Goal: Task Accomplishment & Management: Manage account settings

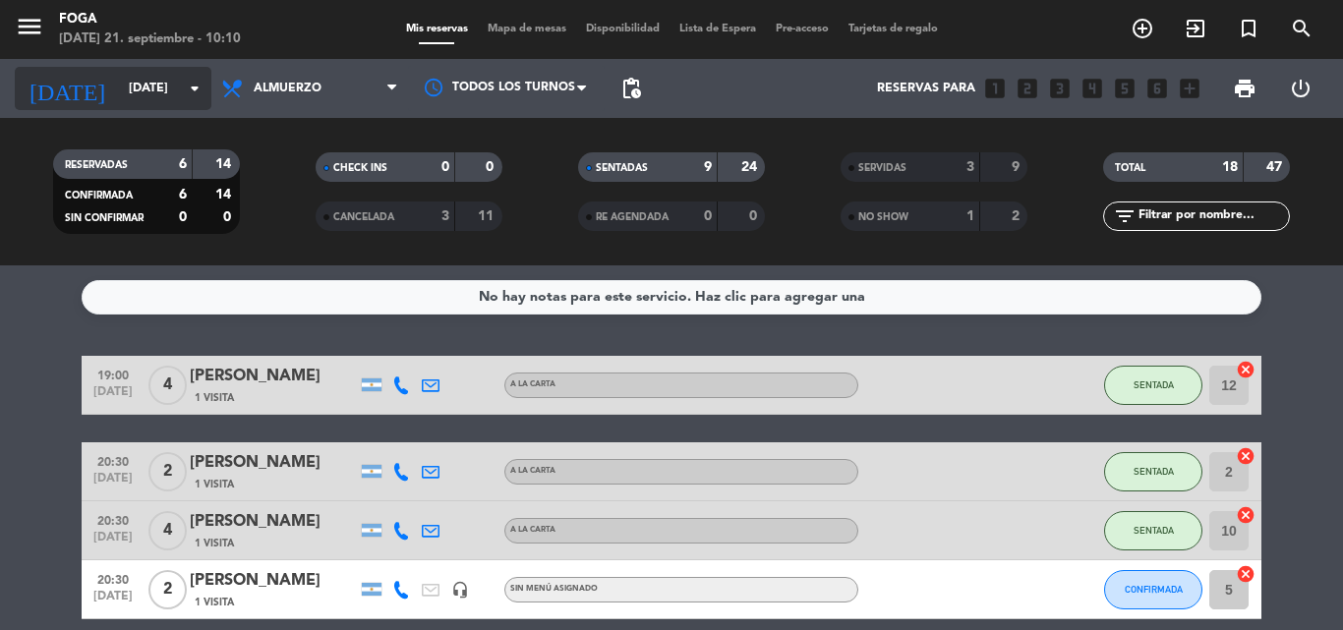
click at [193, 92] on icon "arrow_drop_down" at bounding box center [195, 89] width 24 height 24
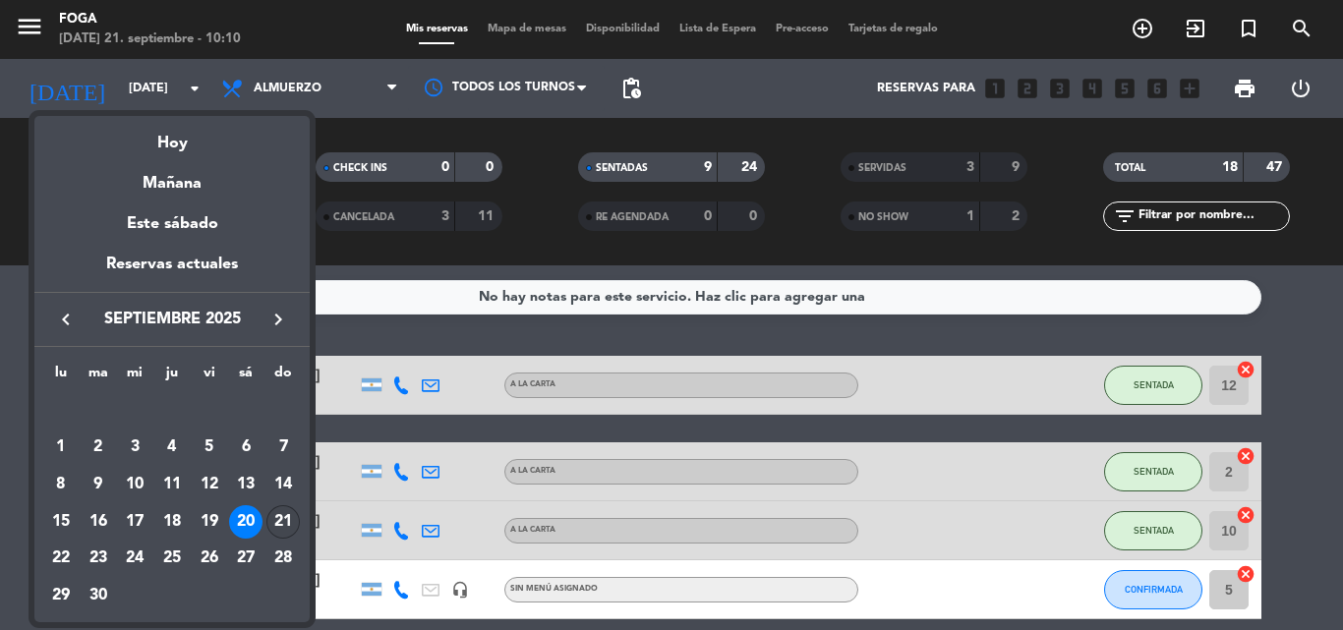
click at [293, 522] on div "21" at bounding box center [282, 521] width 33 height 33
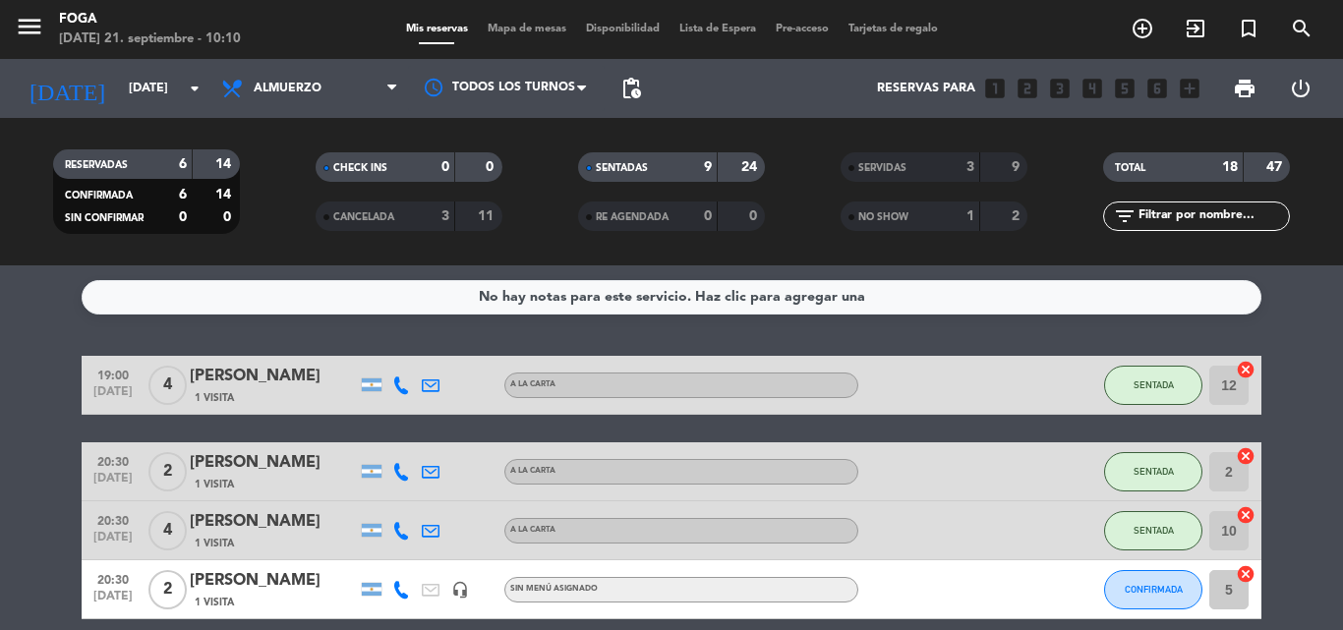
type input "[DATE]"
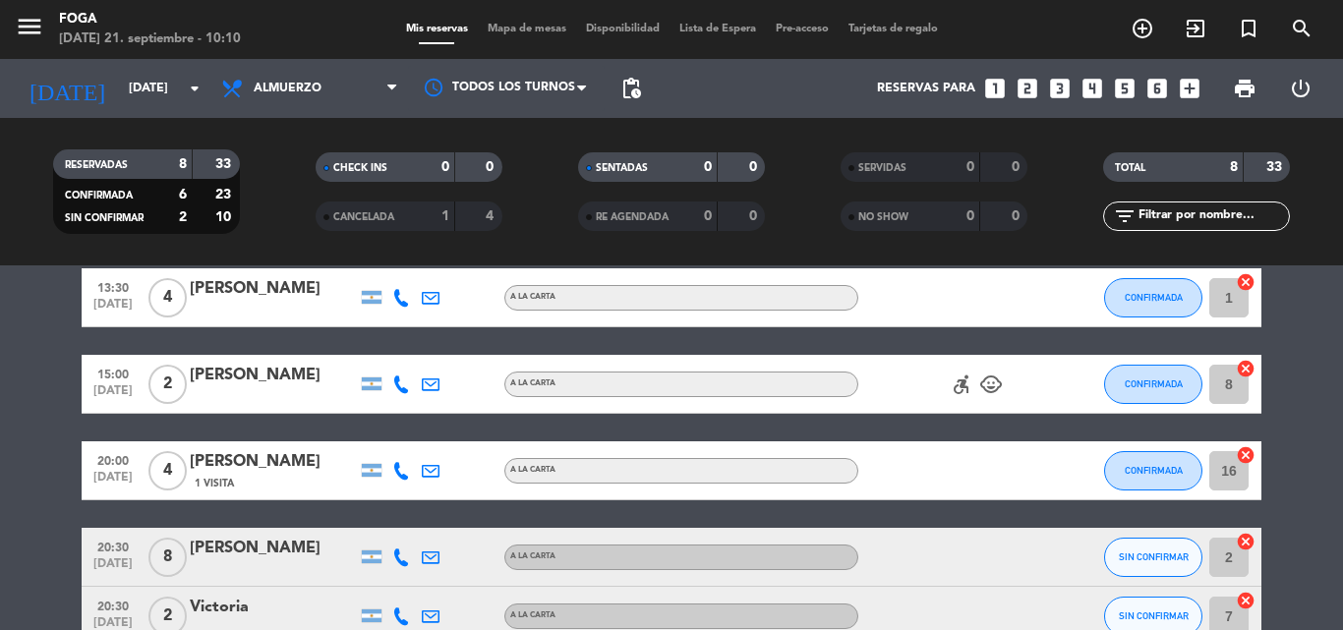
scroll to position [295, 0]
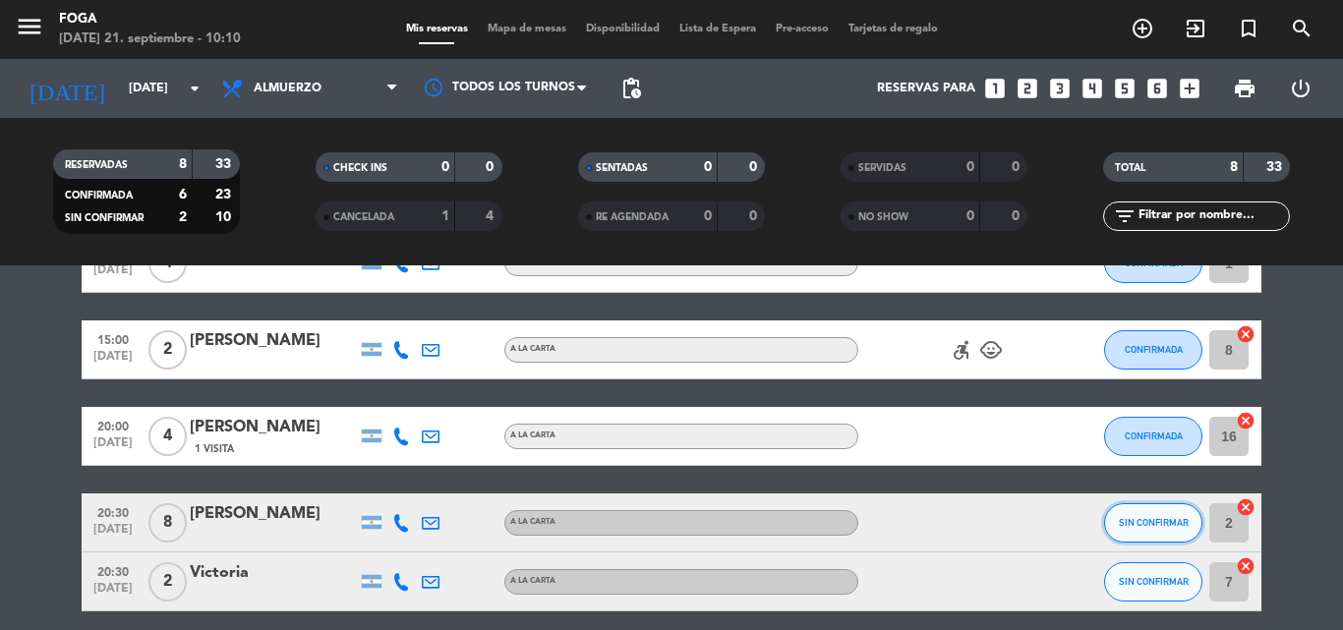
click at [1165, 523] on span "SIN CONFIRMAR" at bounding box center [1154, 522] width 70 height 11
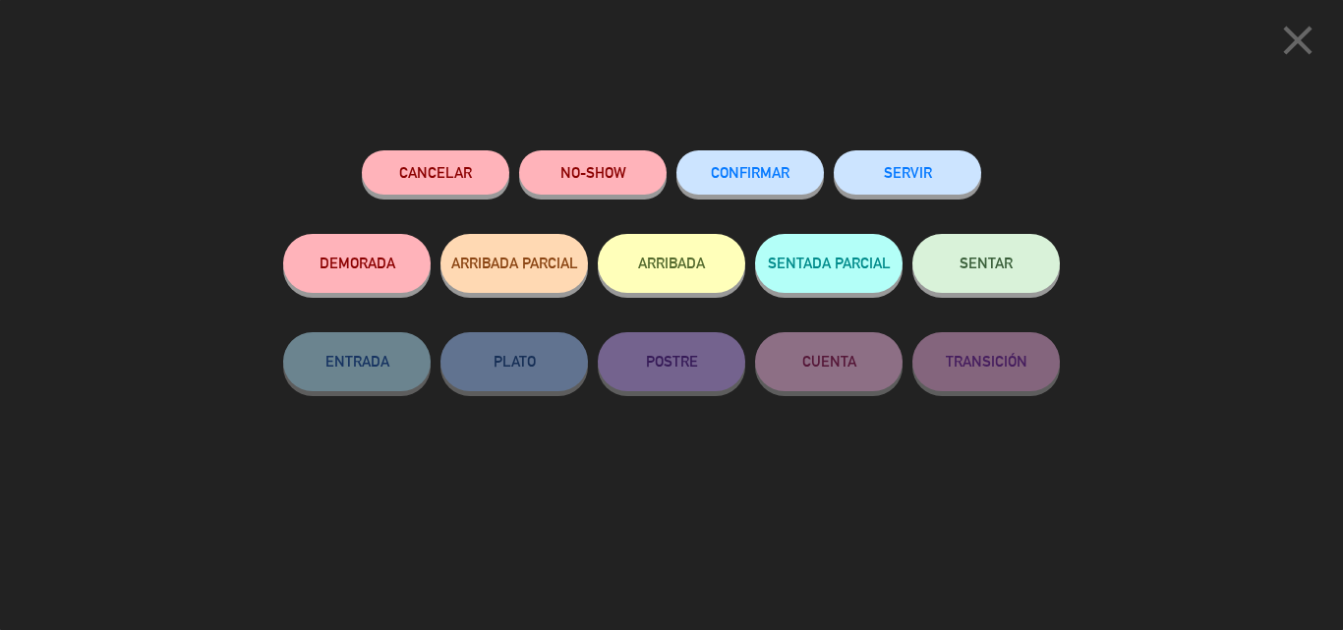
click at [757, 185] on button "CONFIRMAR" at bounding box center [750, 172] width 147 height 44
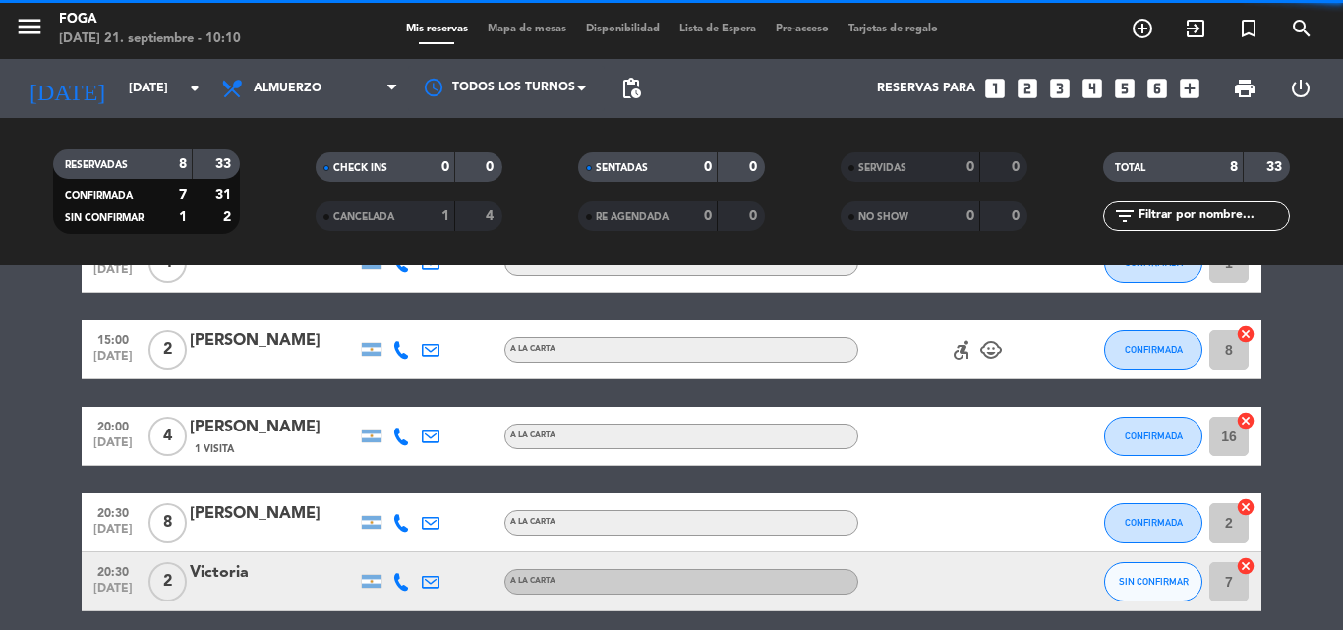
click at [1127, 591] on button "SIN CONFIRMAR" at bounding box center [1153, 581] width 98 height 39
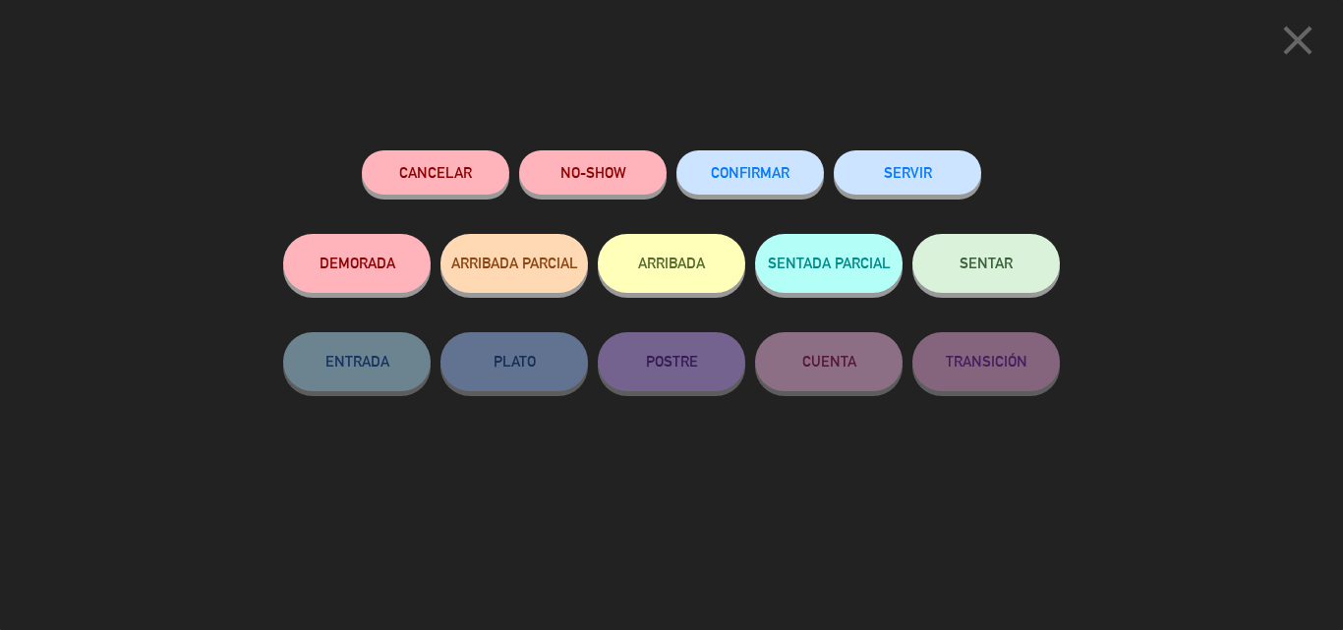
click at [711, 174] on span "CONFIRMAR" at bounding box center [750, 172] width 79 height 17
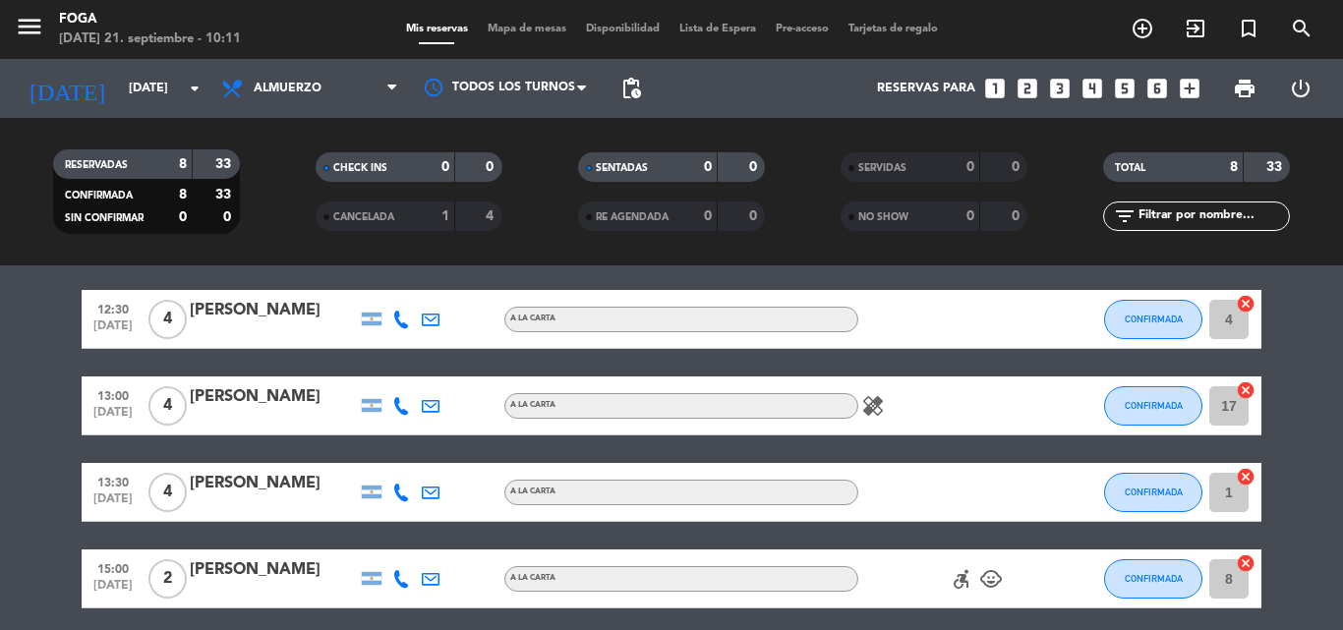
scroll to position [98, 0]
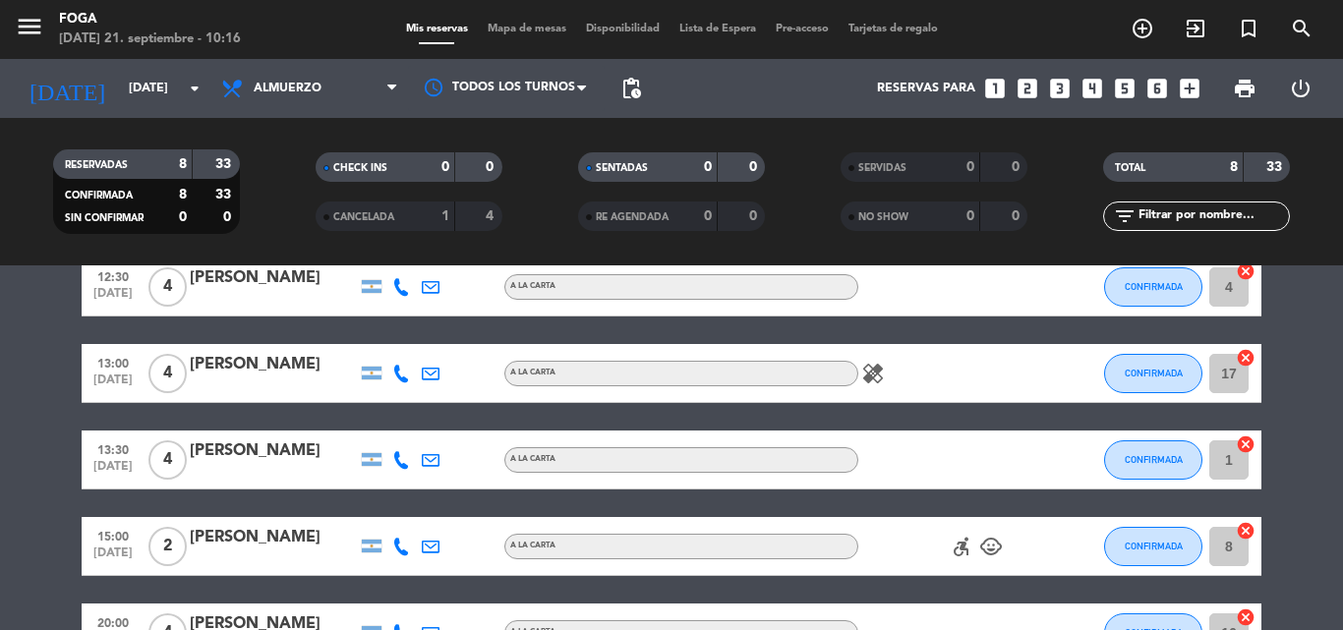
click at [868, 378] on icon "healing" at bounding box center [873, 374] width 24 height 24
drag, startPoint x: 157, startPoint y: 286, endPoint x: 167, endPoint y: 333, distance: 48.2
click at [159, 293] on span "4" at bounding box center [167, 286] width 38 height 39
drag, startPoint x: 169, startPoint y: 377, endPoint x: 171, endPoint y: 399, distance: 22.7
click at [170, 378] on span "4" at bounding box center [167, 373] width 38 height 39
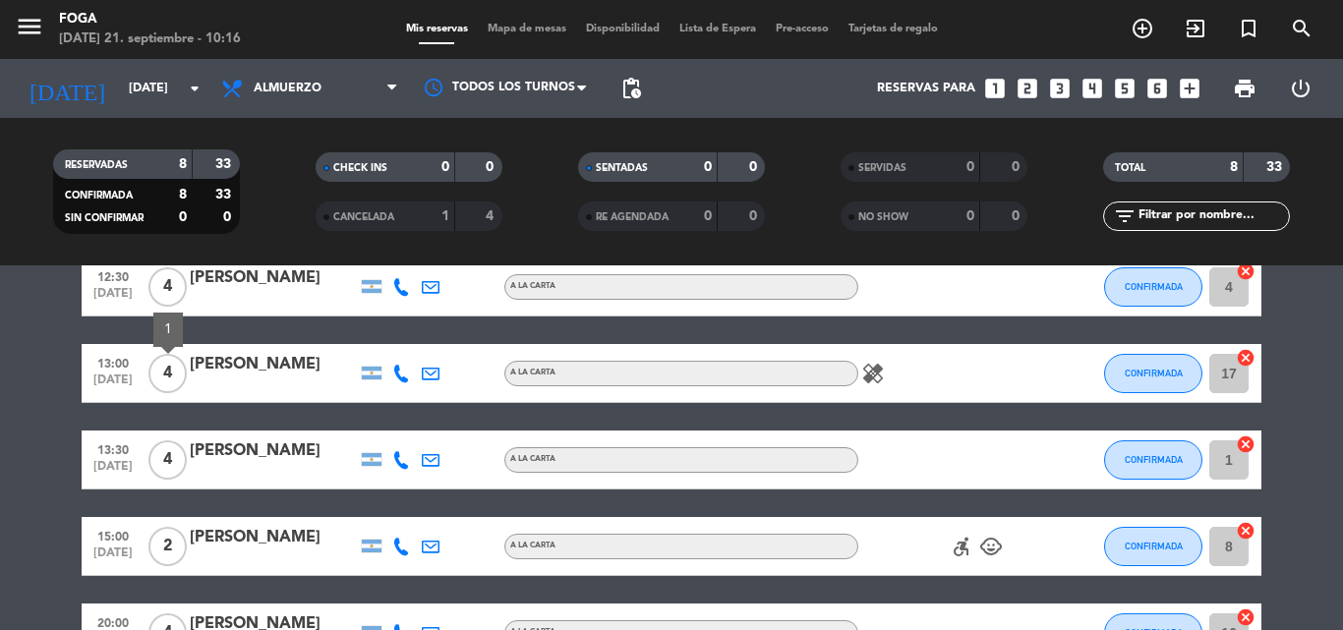
click at [167, 550] on span "2" at bounding box center [167, 546] width 38 height 39
